Goal: Transaction & Acquisition: Purchase product/service

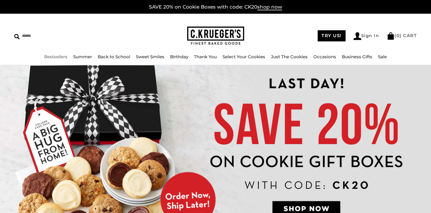
click at [64, 57] on link "Bestsellers" at bounding box center [55, 56] width 23 height 5
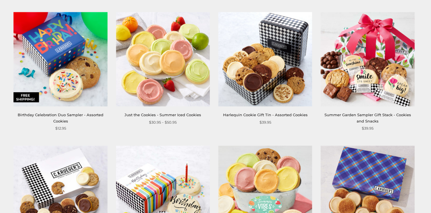
scroll to position [598, 0]
